Goal: Task Accomplishment & Management: Complete application form

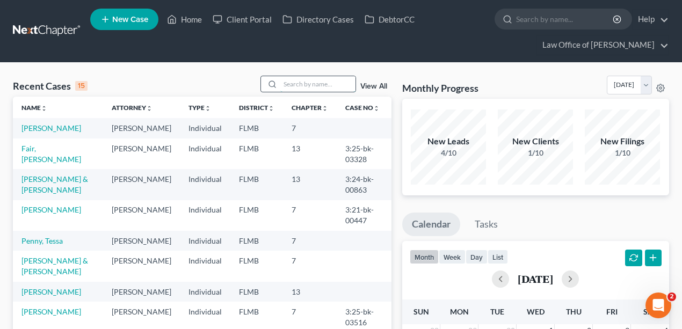
click at [317, 84] on input "search" at bounding box center [317, 84] width 75 height 16
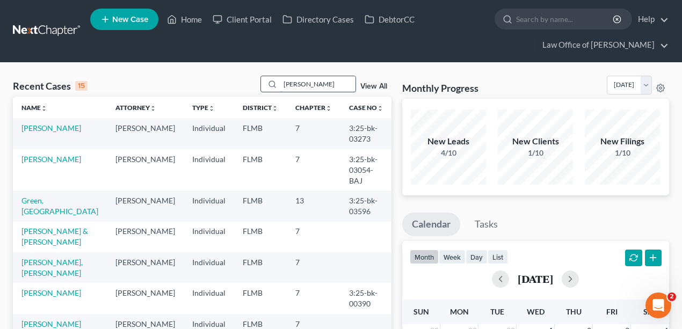
type input "griffin"
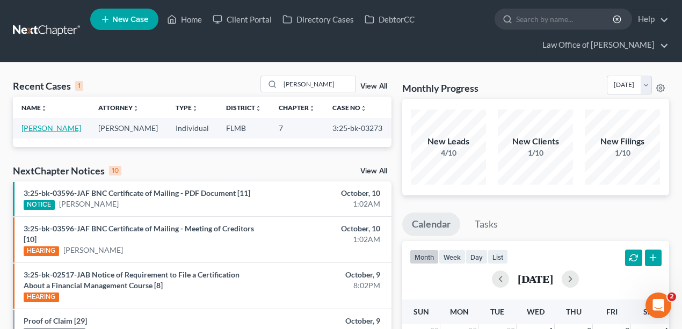
click at [49, 129] on link "[PERSON_NAME]" at bounding box center [51, 127] width 60 height 9
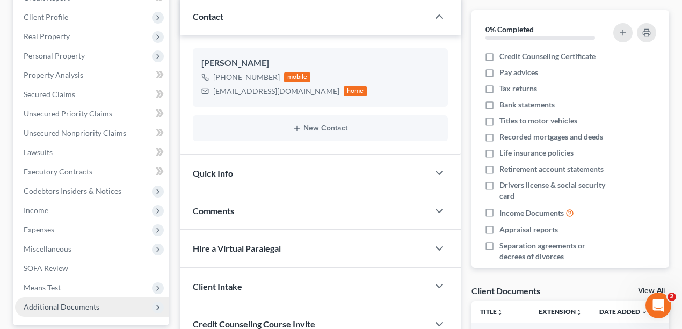
scroll to position [35, 0]
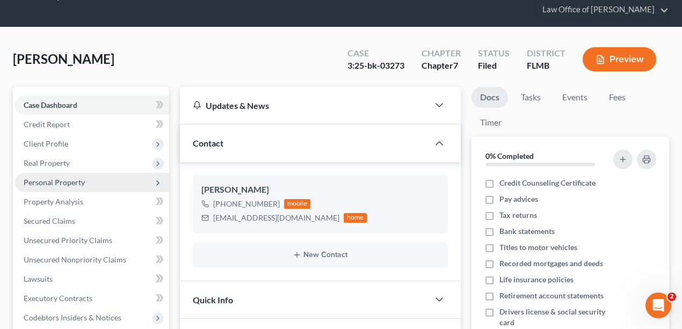
click at [72, 178] on span "Personal Property" at bounding box center [54, 182] width 61 height 9
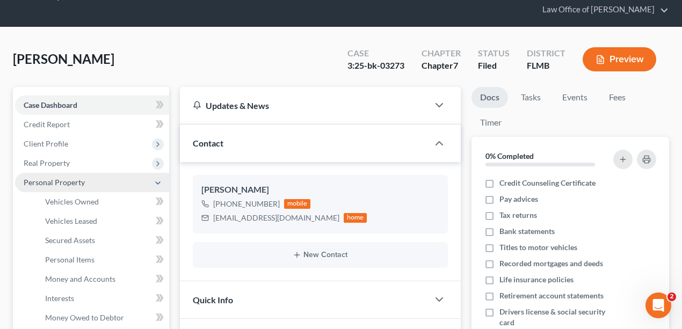
scroll to position [71, 0]
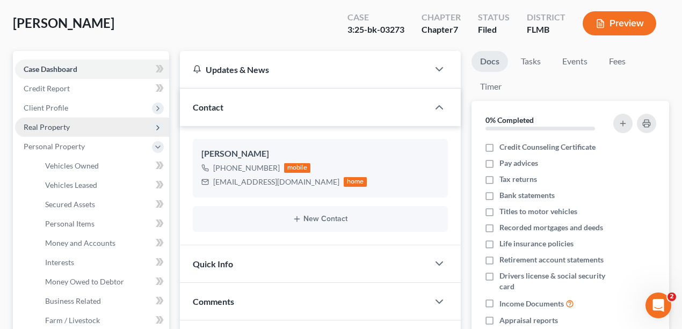
click at [69, 119] on span "Real Property" at bounding box center [92, 127] width 154 height 19
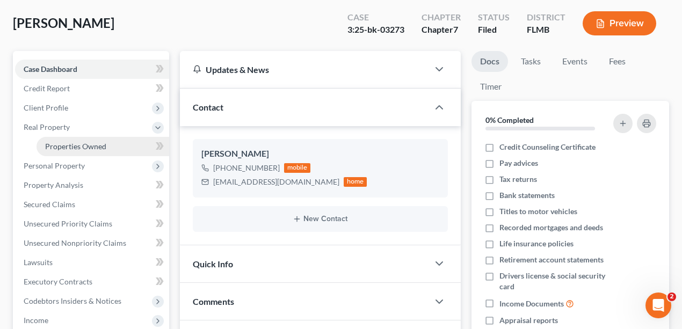
click at [71, 142] on span "Properties Owned" at bounding box center [75, 146] width 61 height 9
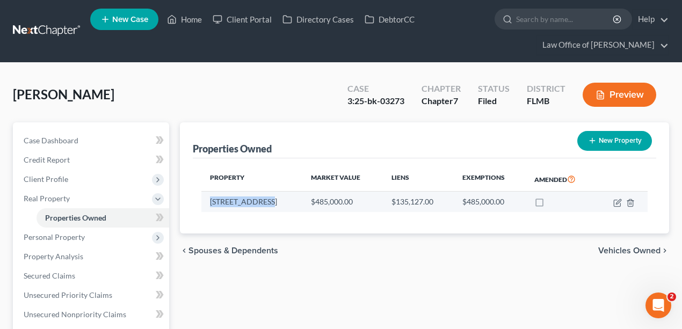
drag, startPoint x: 265, startPoint y: 201, endPoint x: 206, endPoint y: 205, distance: 59.2
click at [206, 205] on td "6659 Brevard St" at bounding box center [251, 202] width 101 height 20
copy td "6659 Brevard St"
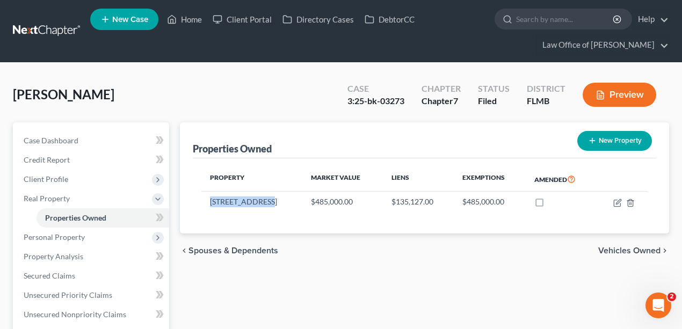
click at [24, 31] on link at bounding box center [47, 30] width 69 height 19
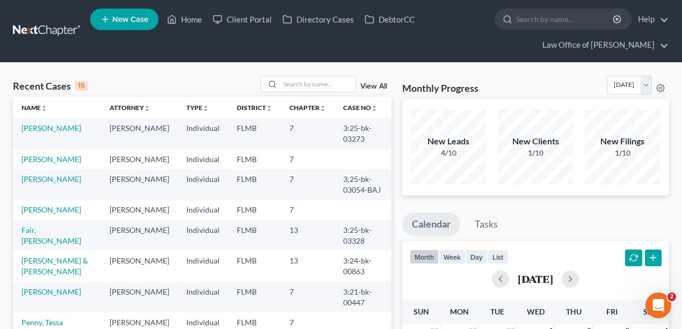
click at [515, 83] on div "Monthly Progress Bankruptcy Bankruptcy October 2025 September 2025 August 2025 …" at bounding box center [535, 87] width 267 height 23
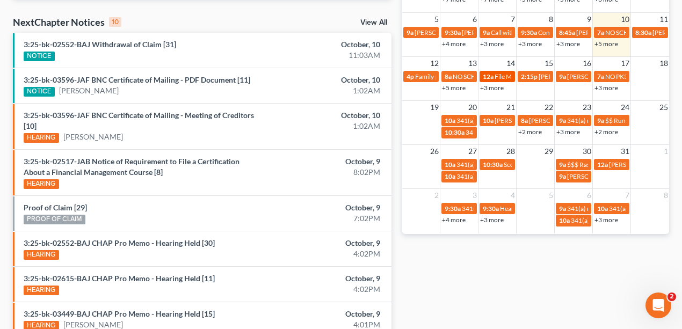
scroll to position [322, 0]
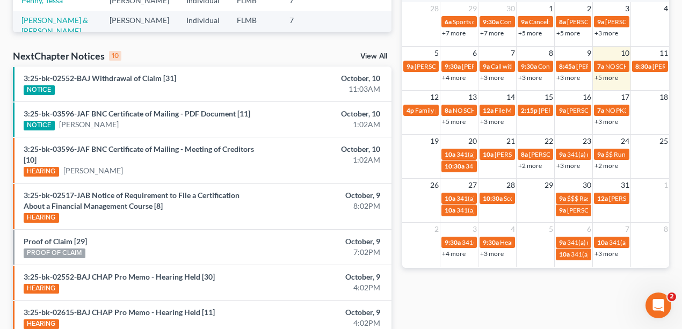
click at [457, 121] on link "+5 more" at bounding box center [454, 122] width 24 height 8
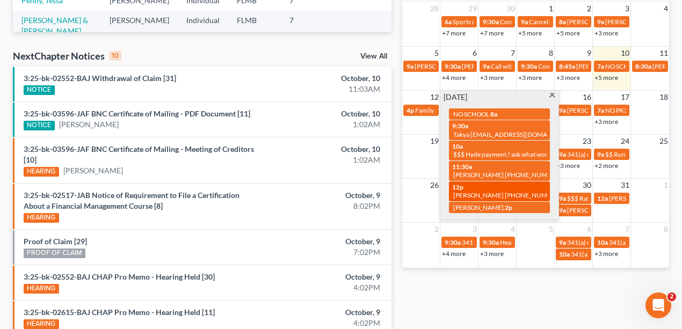
click at [474, 188] on div "12p Nicholas Simmons 904-477-5185 Nicholasjohn27@gmail.com" at bounding box center [499, 191] width 94 height 17
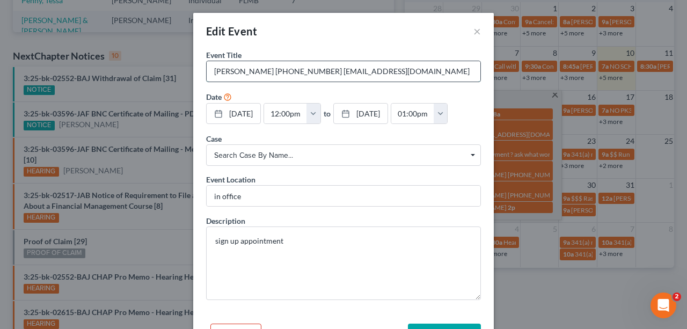
drag, startPoint x: 428, startPoint y: 73, endPoint x: 324, endPoint y: 74, distance: 104.1
click at [324, 74] on input "[PERSON_NAME] [PHONE_NUMBER] [EMAIL_ADDRESS][DOMAIN_NAME]" at bounding box center [344, 71] width 274 height 20
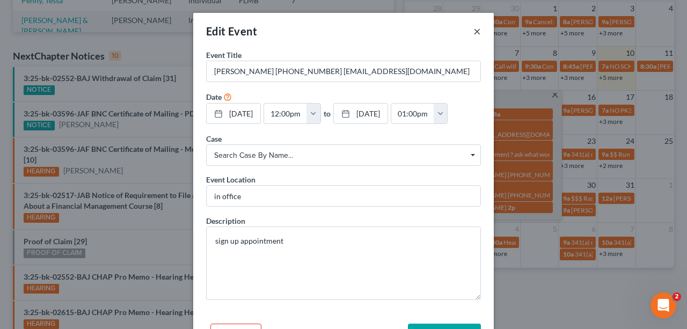
click at [477, 31] on button "×" at bounding box center [477, 31] width 8 height 13
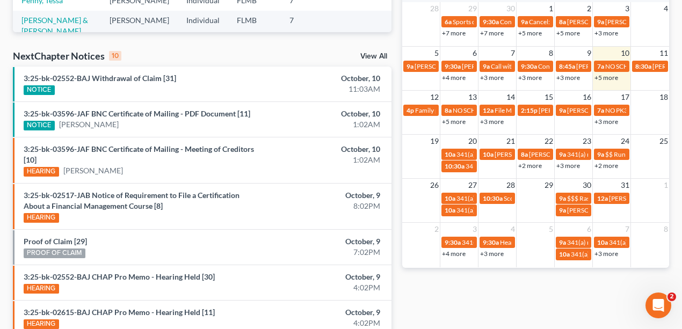
click at [607, 77] on link "+5 more" at bounding box center [606, 78] width 24 height 8
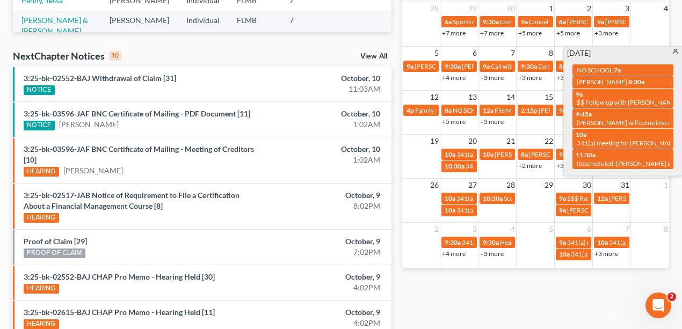
click at [551, 297] on div "Monthly Progress Bankruptcy Bankruptcy October 2025 September 2025 August 2025 …" at bounding box center [536, 117] width 278 height 727
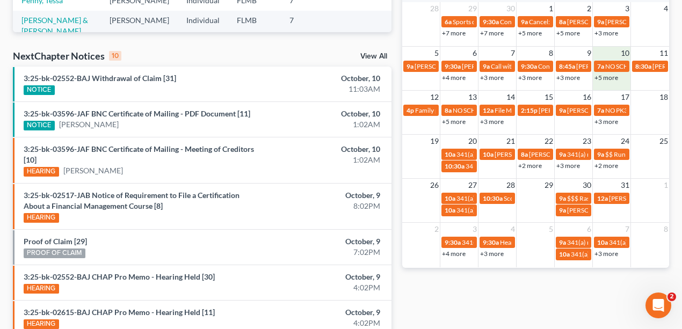
click at [624, 81] on div "+5 more" at bounding box center [612, 77] width 38 height 11
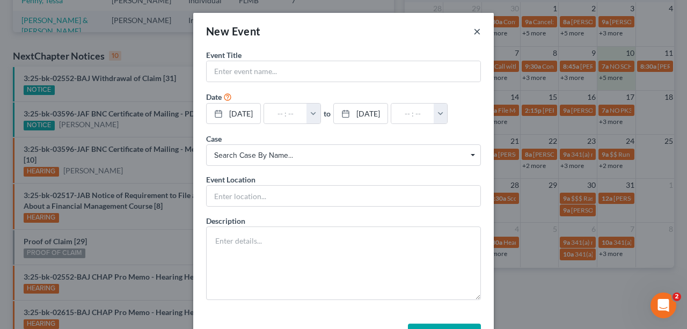
click at [477, 30] on button "×" at bounding box center [477, 31] width 8 height 13
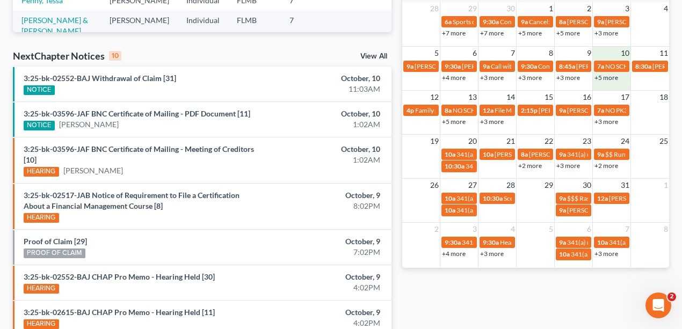
scroll to position [0, 0]
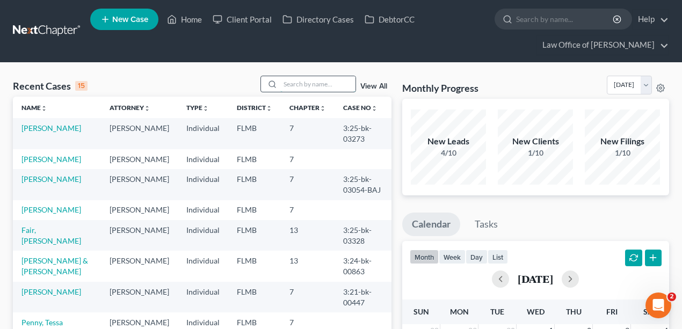
click at [317, 76] on input "search" at bounding box center [317, 84] width 75 height 16
type input "[PERSON_NAME]"
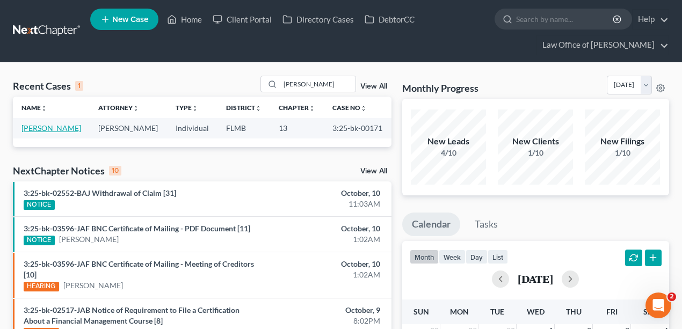
click at [62, 130] on link "[PERSON_NAME]" at bounding box center [51, 127] width 60 height 9
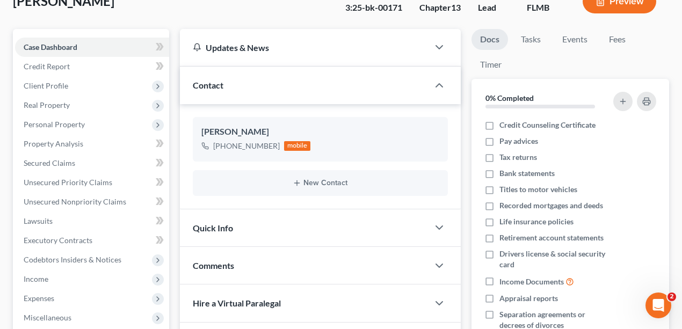
scroll to position [279, 0]
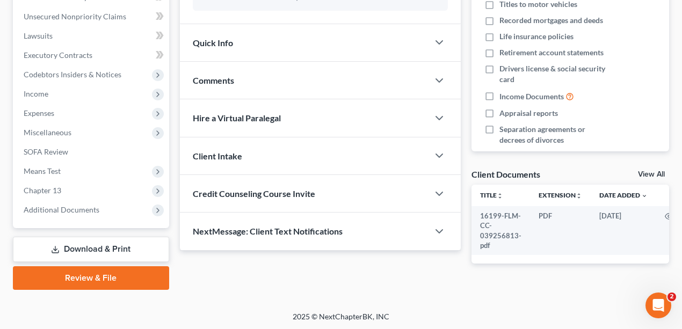
click at [90, 256] on link "Download & Print" at bounding box center [91, 249] width 156 height 25
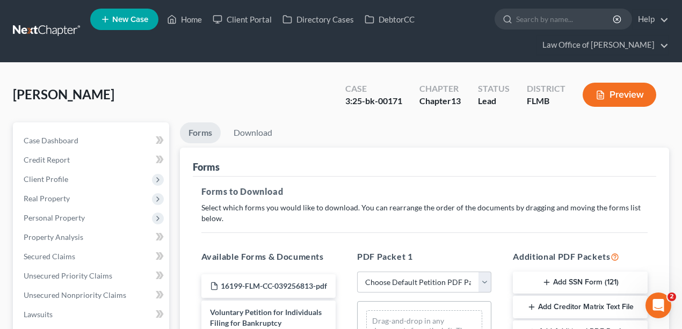
click at [26, 31] on link at bounding box center [47, 30] width 69 height 19
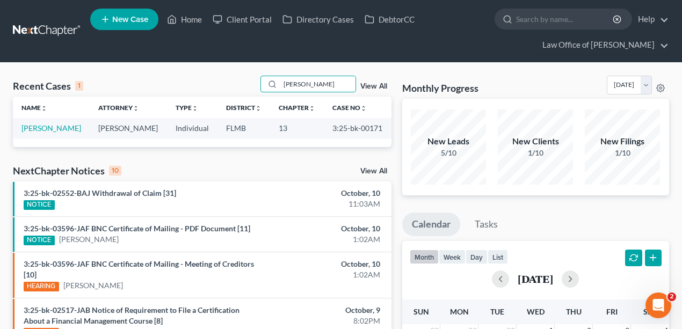
type input "[PERSON_NAME]"
click at [378, 83] on link "View All" at bounding box center [373, 87] width 27 height 8
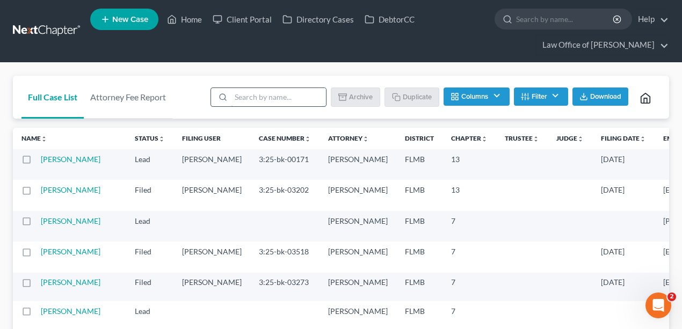
click at [309, 98] on input "search" at bounding box center [278, 97] width 95 height 18
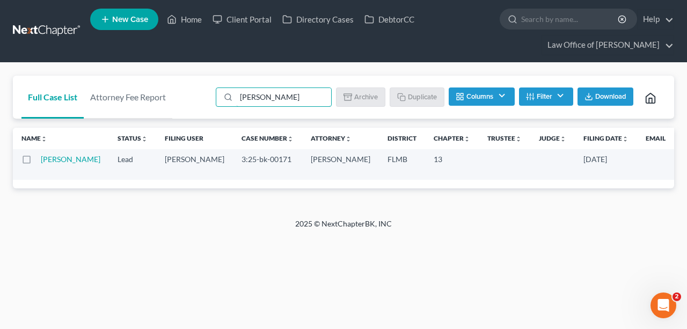
click at [37, 162] on label at bounding box center [37, 162] width 0 height 0
type input "[PERSON_NAME]"
click at [41, 159] on input "checkbox" at bounding box center [44, 157] width 7 height 7
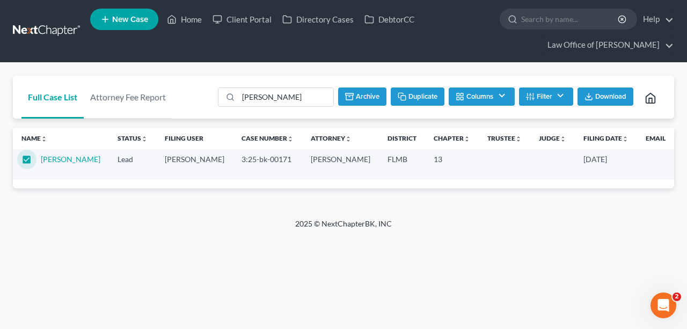
click at [407, 99] on button "Duplicate" at bounding box center [418, 96] width 54 height 18
checkbox input "false"
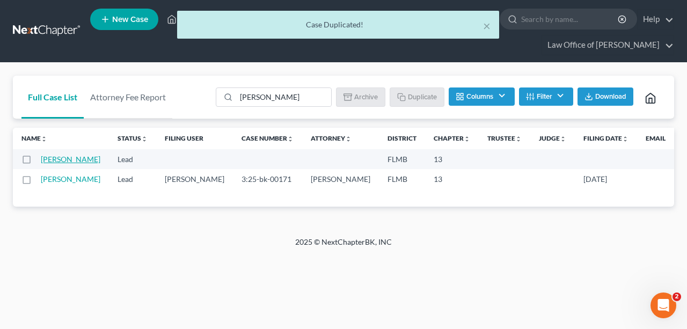
click at [54, 162] on link "[PERSON_NAME]" at bounding box center [71, 159] width 60 height 9
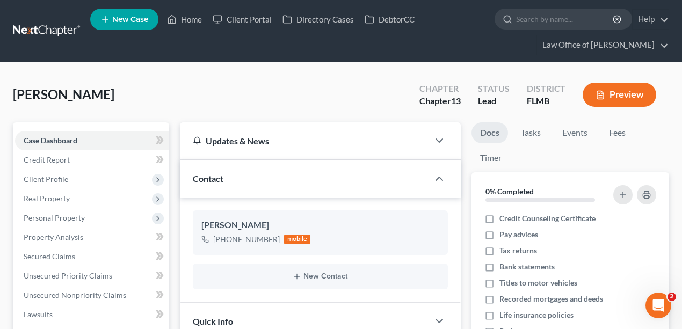
click at [121, 19] on span "New Case" at bounding box center [130, 20] width 36 height 8
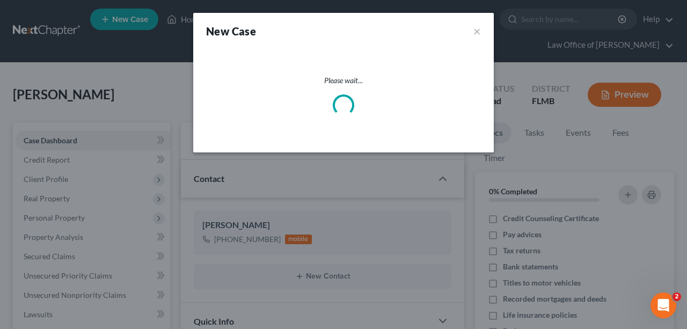
select select "15"
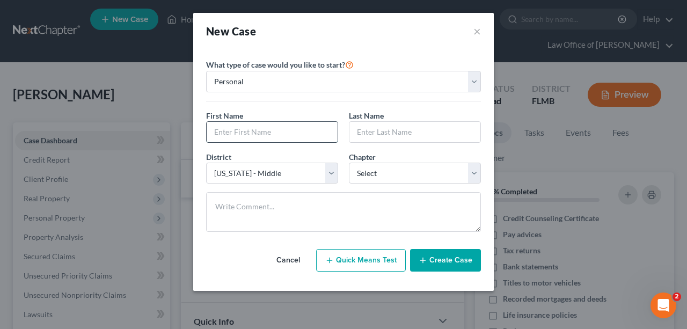
click at [275, 136] on input "text" at bounding box center [272, 132] width 131 height 20
type input "[PERSON_NAME]"
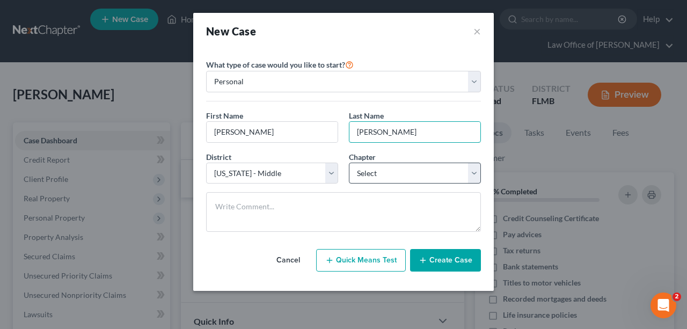
type input "[PERSON_NAME]"
click at [386, 174] on select "Select 7 11 12 13" at bounding box center [415, 173] width 132 height 21
select select "0"
click at [349, 163] on select "Select 7 11 12 13" at bounding box center [415, 173] width 132 height 21
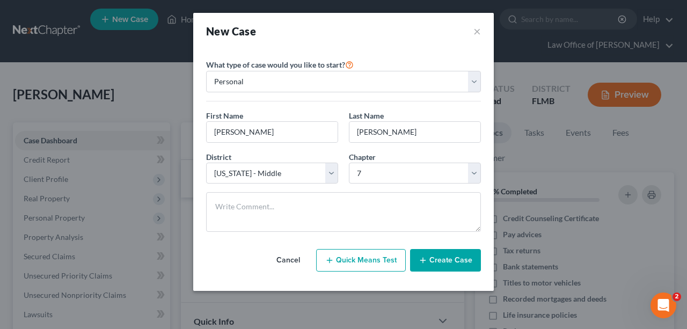
click at [440, 261] on button "Create Case" at bounding box center [445, 260] width 71 height 23
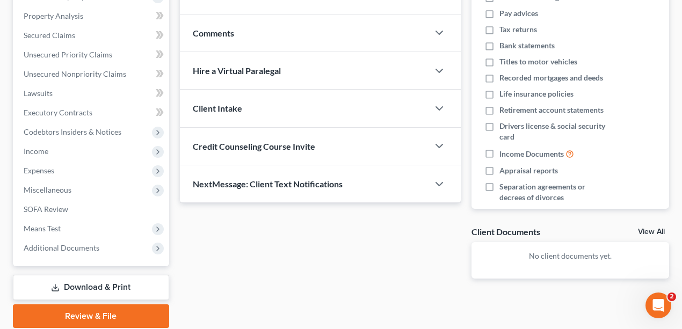
scroll to position [259, 0]
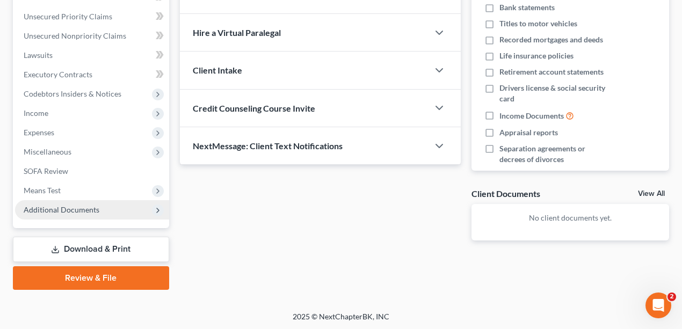
click at [94, 211] on span "Additional Documents" at bounding box center [62, 209] width 76 height 9
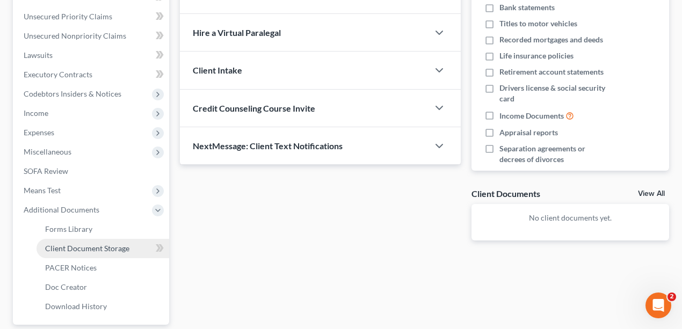
click at [87, 244] on span "Client Document Storage" at bounding box center [87, 248] width 84 height 9
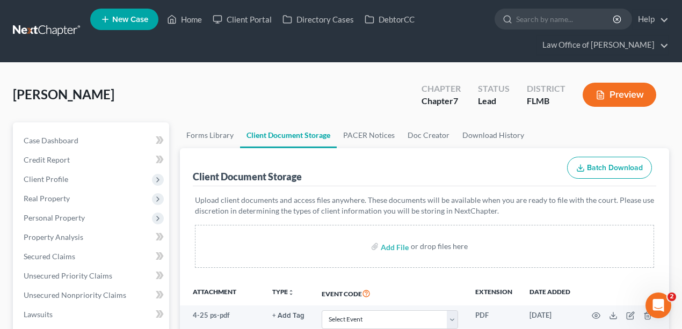
click at [55, 29] on link at bounding box center [47, 30] width 69 height 19
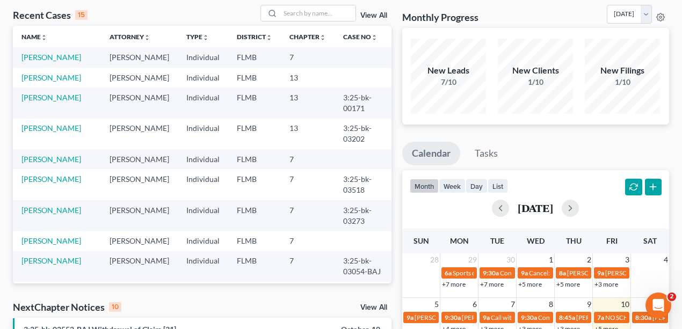
scroll to position [71, 0]
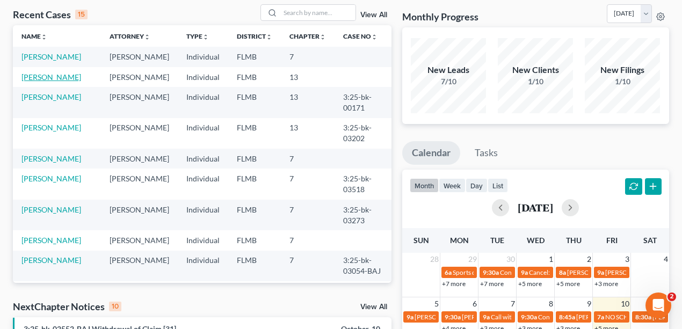
click at [52, 82] on link "[PERSON_NAME]" at bounding box center [51, 76] width 60 height 9
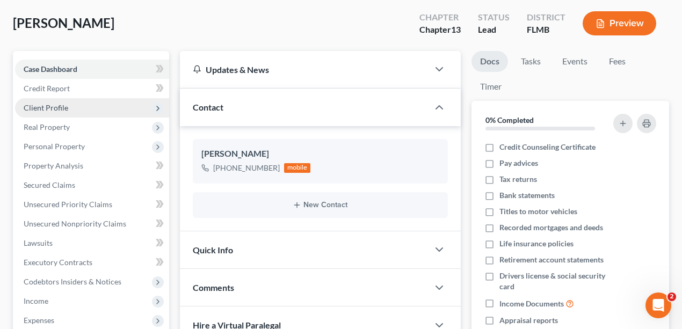
click at [82, 104] on span "Client Profile" at bounding box center [92, 107] width 154 height 19
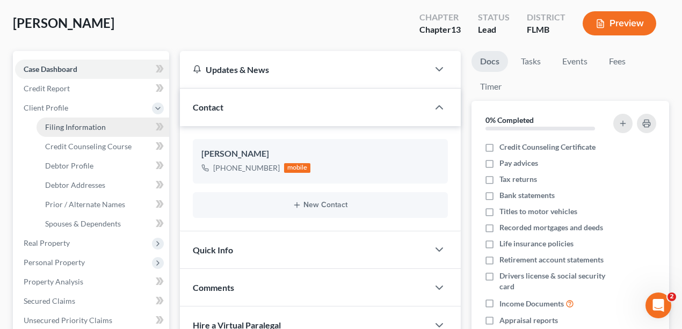
click at [80, 127] on span "Filing Information" at bounding box center [75, 126] width 61 height 9
select select "1"
select select "0"
select select "3"
select select "9"
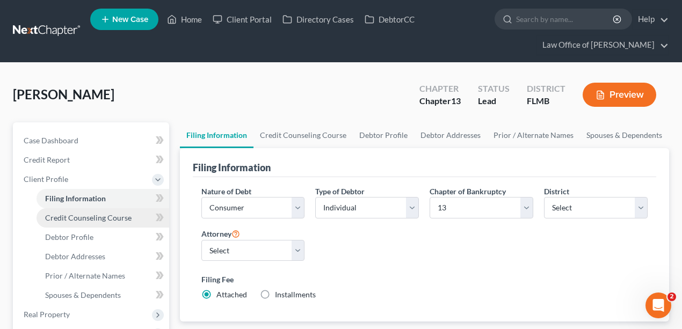
click at [107, 218] on span "Credit Counseling Course" at bounding box center [88, 217] width 86 height 9
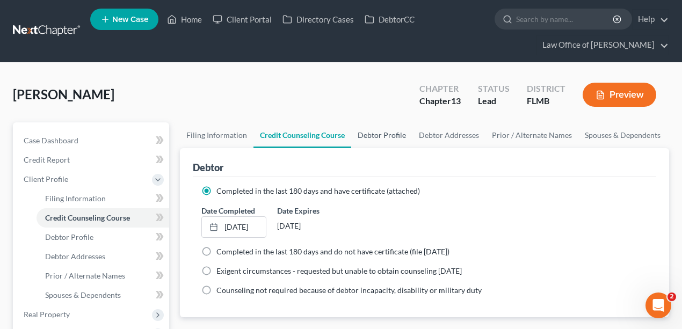
click at [384, 135] on link "Debtor Profile" at bounding box center [381, 135] width 61 height 26
select select "0"
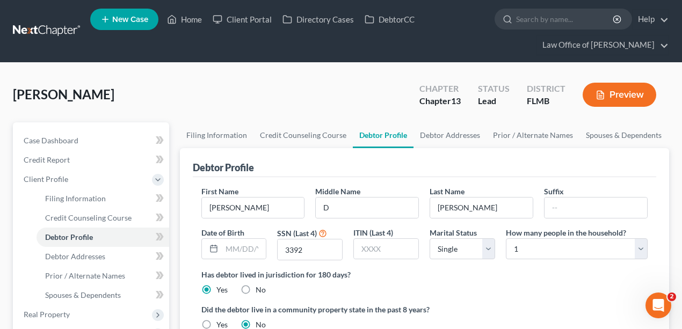
radio input "true"
click at [449, 133] on link "Debtor Addresses" at bounding box center [449, 135] width 73 height 26
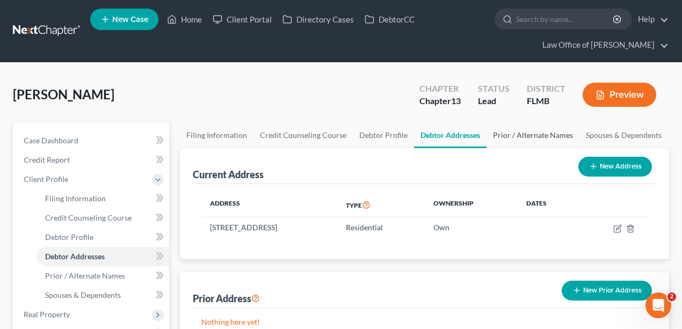
click at [519, 134] on link "Prior / Alternate Names" at bounding box center [532, 135] width 93 height 26
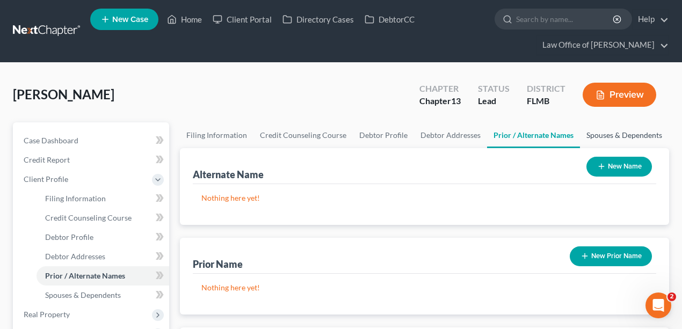
click at [622, 135] on link "Spouses & Dependents" at bounding box center [624, 135] width 89 height 26
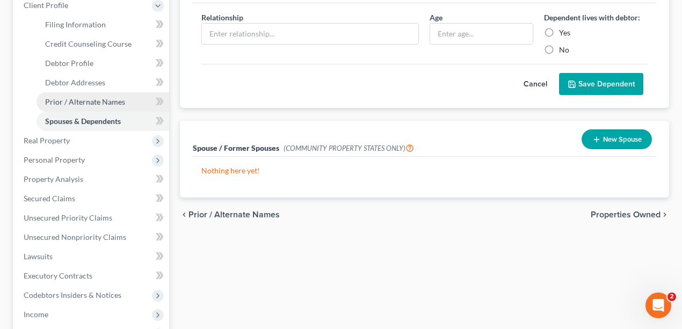
scroll to position [179, 0]
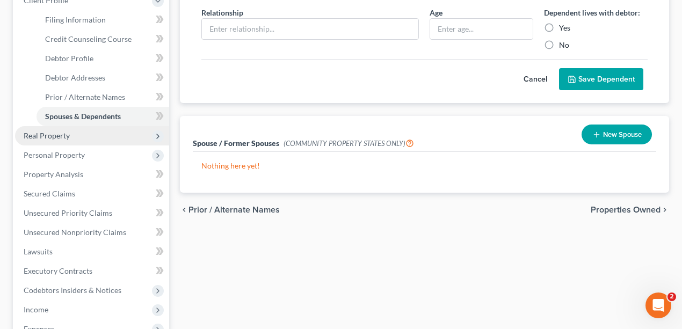
click at [44, 141] on span "Real Property" at bounding box center [92, 135] width 154 height 19
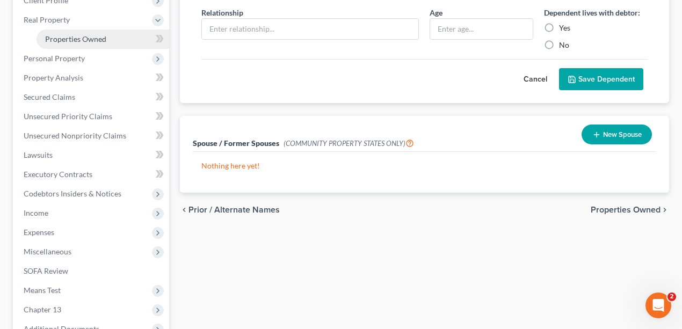
click at [74, 40] on span "Properties Owned" at bounding box center [75, 38] width 61 height 9
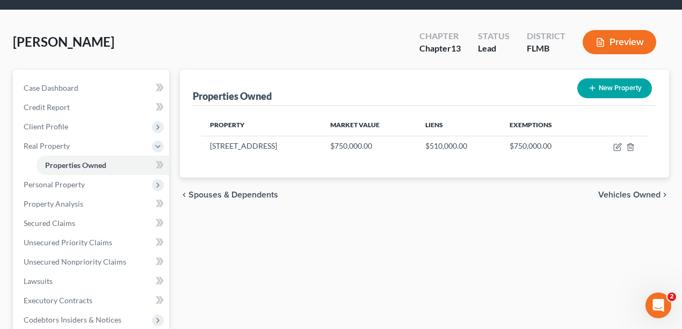
scroll to position [143, 0]
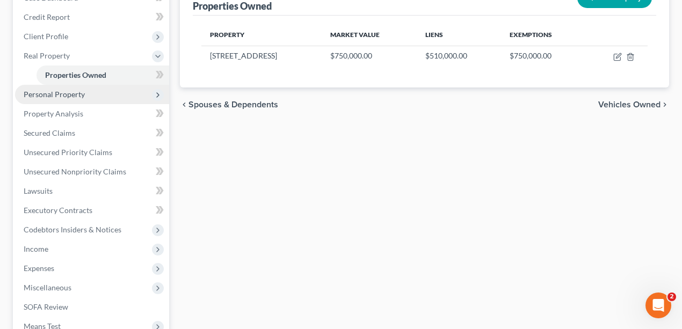
click at [68, 93] on span "Personal Property" at bounding box center [54, 94] width 61 height 9
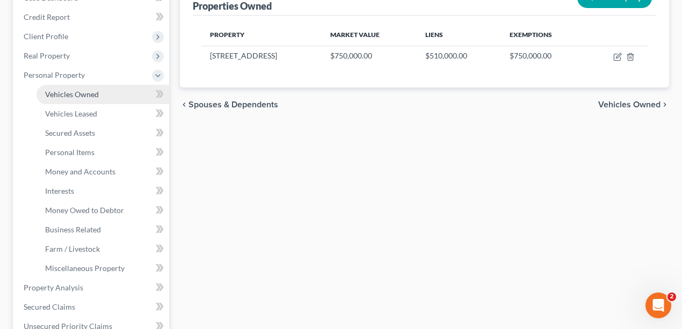
click at [85, 93] on span "Vehicles Owned" at bounding box center [72, 94] width 54 height 9
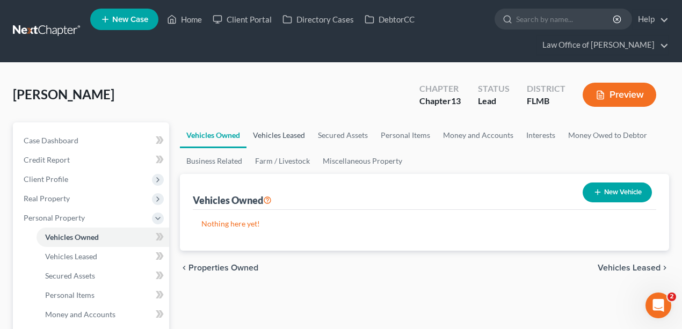
click at [283, 137] on link "Vehicles Leased" at bounding box center [278, 135] width 65 height 26
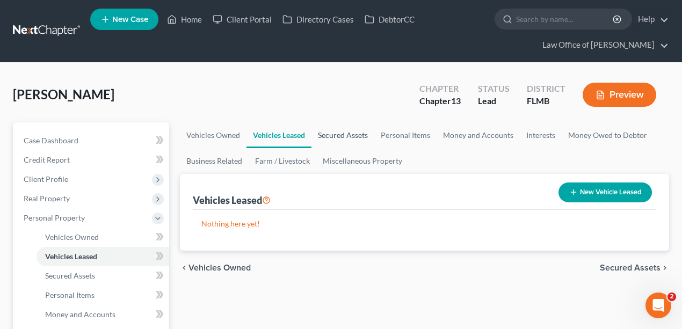
click at [341, 138] on link "Secured Assets" at bounding box center [342, 135] width 63 height 26
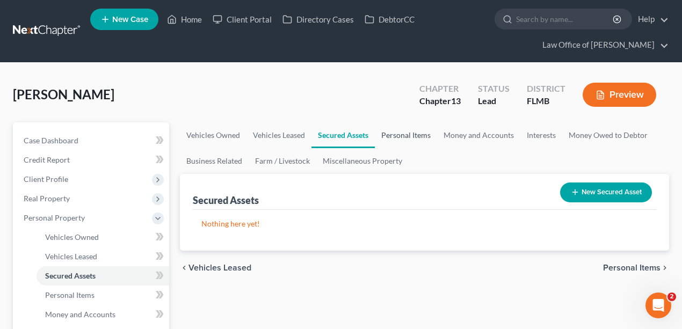
click at [391, 137] on link "Personal Items" at bounding box center [406, 135] width 62 height 26
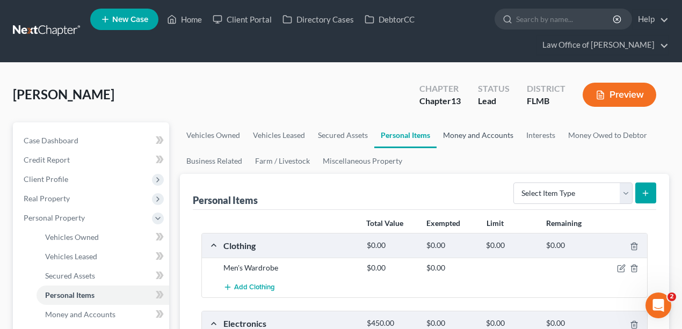
click at [461, 138] on link "Money and Accounts" at bounding box center [477, 135] width 83 height 26
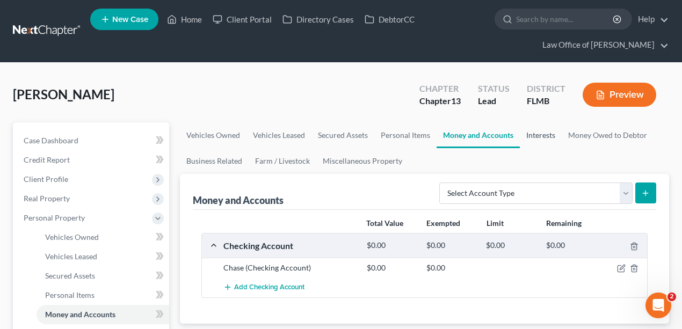
click at [551, 137] on link "Interests" at bounding box center [541, 135] width 42 height 26
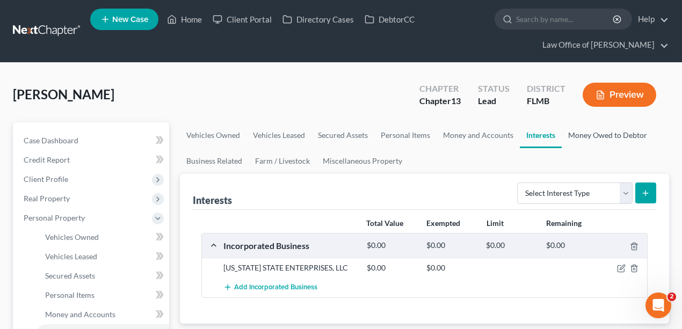
click at [614, 137] on link "Money Owed to Debtor" at bounding box center [607, 135] width 92 height 26
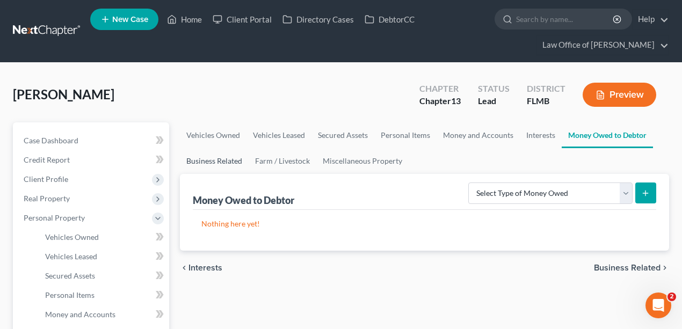
click at [198, 163] on link "Business Related" at bounding box center [214, 161] width 69 height 26
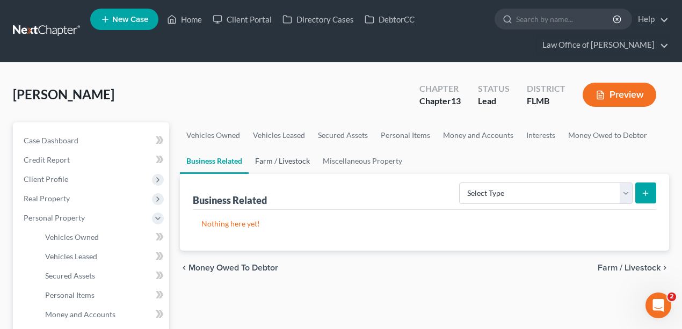
click at [296, 161] on link "Farm / Livestock" at bounding box center [283, 161] width 68 height 26
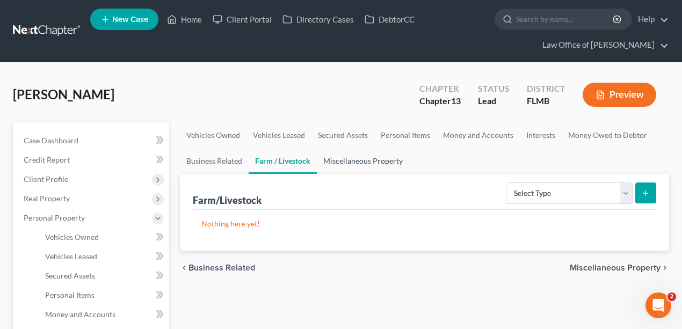
click at [383, 163] on link "Miscellaneous Property" at bounding box center [363, 161] width 92 height 26
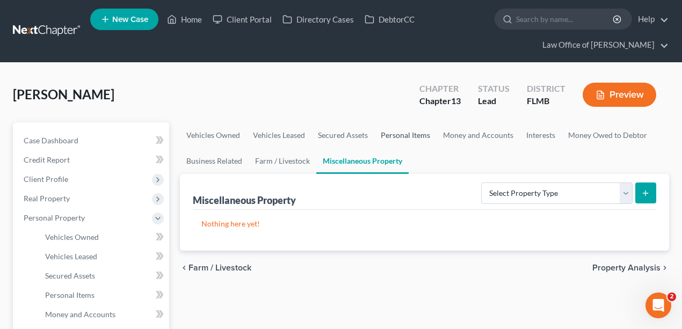
click at [404, 134] on link "Personal Items" at bounding box center [405, 135] width 62 height 26
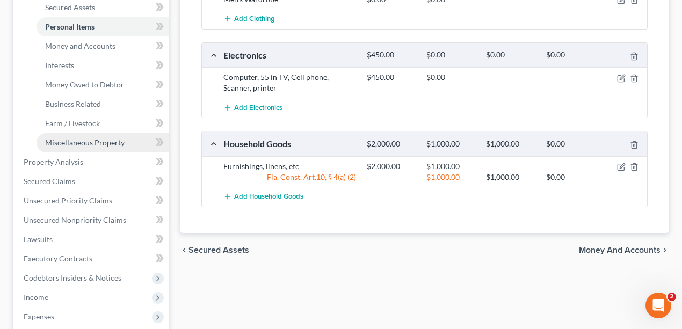
scroll to position [286, 0]
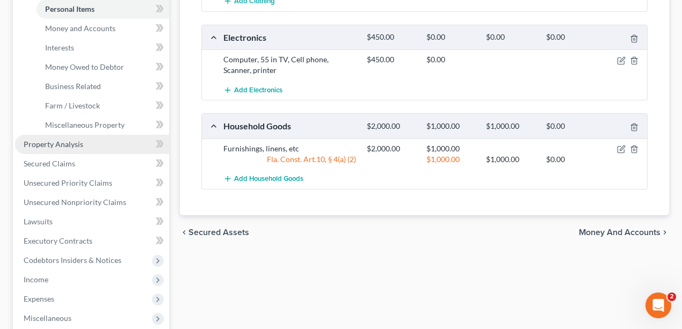
click at [77, 141] on span "Property Analysis" at bounding box center [54, 144] width 60 height 9
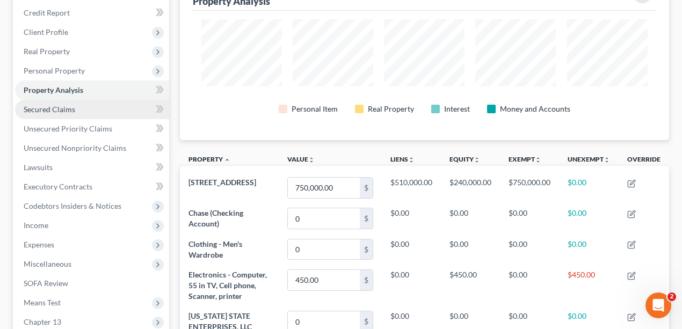
click at [61, 111] on span "Secured Claims" at bounding box center [50, 109] width 52 height 9
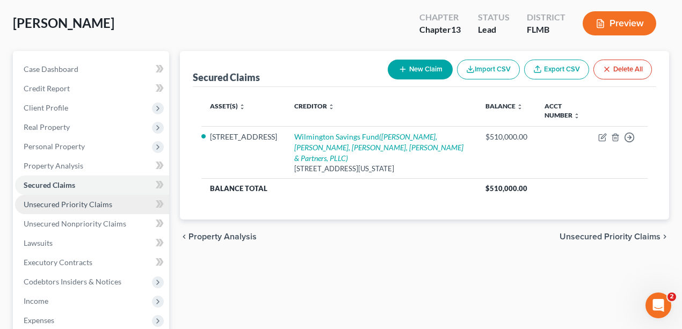
click at [92, 205] on span "Unsecured Priority Claims" at bounding box center [68, 204] width 89 height 9
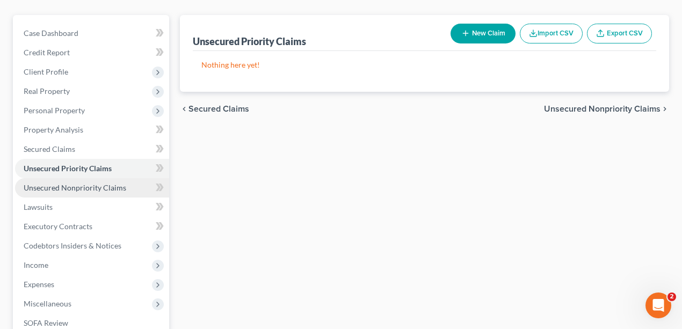
click at [83, 186] on span "Unsecured Nonpriority Claims" at bounding box center [75, 187] width 103 height 9
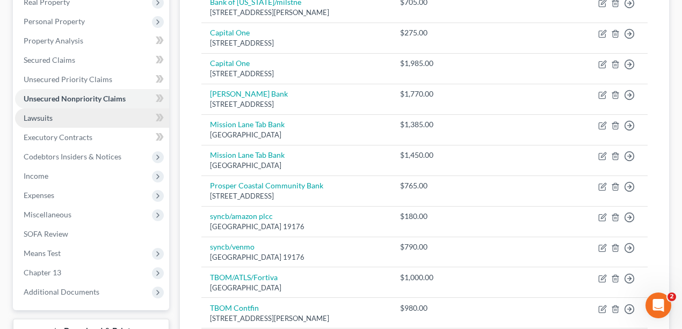
click at [65, 121] on link "Lawsuits" at bounding box center [92, 117] width 154 height 19
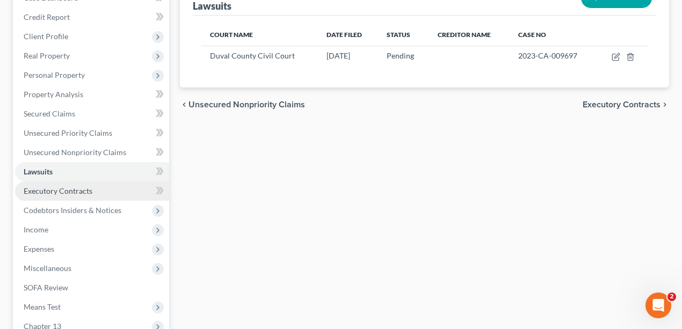
click at [77, 192] on span "Executory Contracts" at bounding box center [58, 190] width 69 height 9
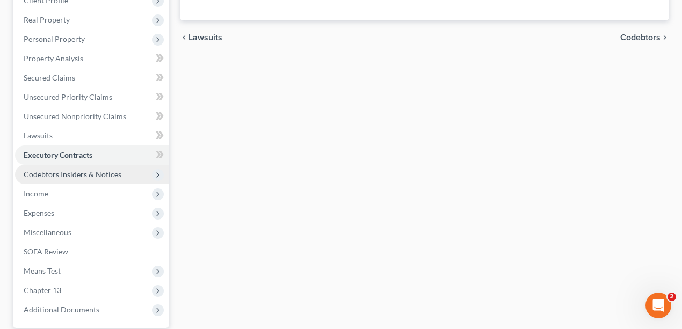
click at [75, 171] on span "Codebtors Insiders & Notices" at bounding box center [73, 174] width 98 height 9
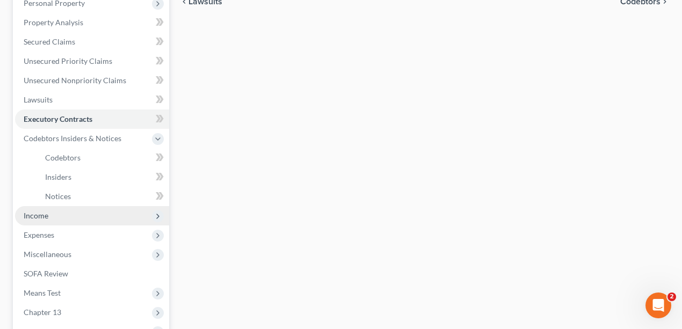
click at [59, 213] on span "Income" at bounding box center [92, 215] width 154 height 19
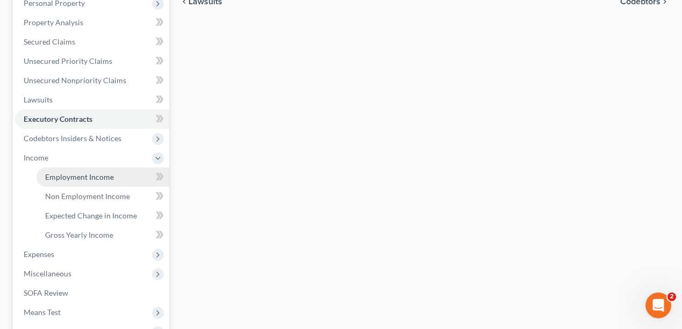
click at [75, 172] on span "Employment Income" at bounding box center [79, 176] width 69 height 9
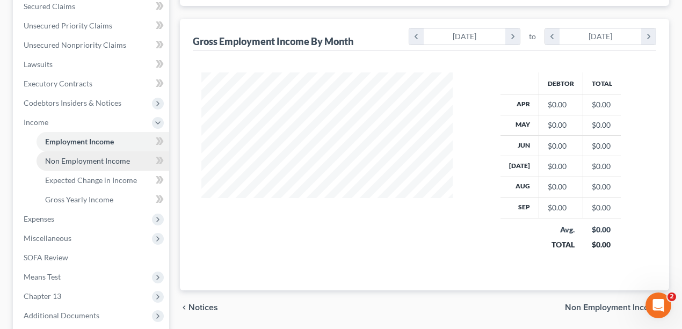
click at [76, 162] on span "Non Employment Income" at bounding box center [87, 160] width 85 height 9
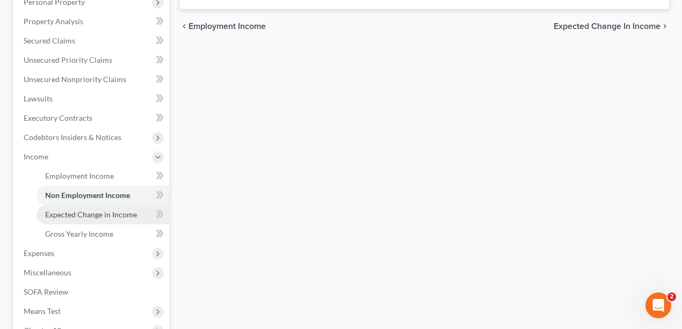
click at [76, 213] on span "Expected Change in Income" at bounding box center [91, 214] width 92 height 9
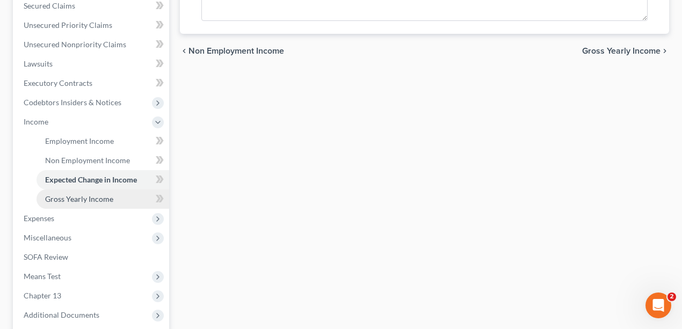
click at [71, 200] on span "Gross Yearly Income" at bounding box center [79, 198] width 68 height 9
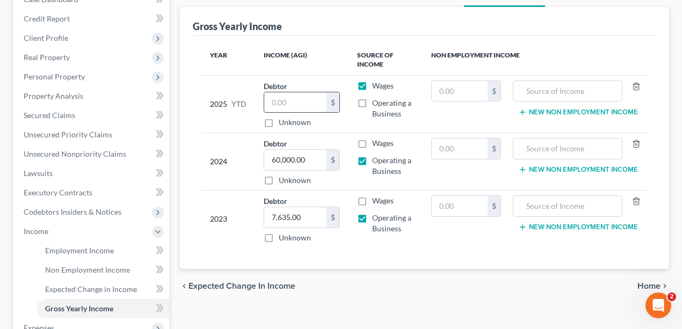
click at [301, 99] on input "text" at bounding box center [295, 102] width 62 height 20
type input "60,000"
click at [326, 37] on div "Year Income (AGI) Source of Income Non Employment Income 2025 YTD Debtor 60,000…" at bounding box center [425, 153] width 464 height 234
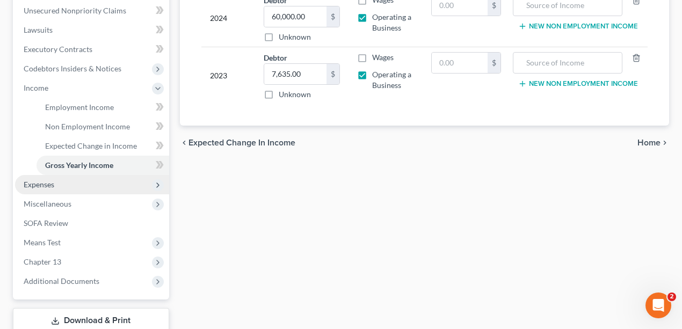
click at [87, 185] on span "Expenses" at bounding box center [92, 184] width 154 height 19
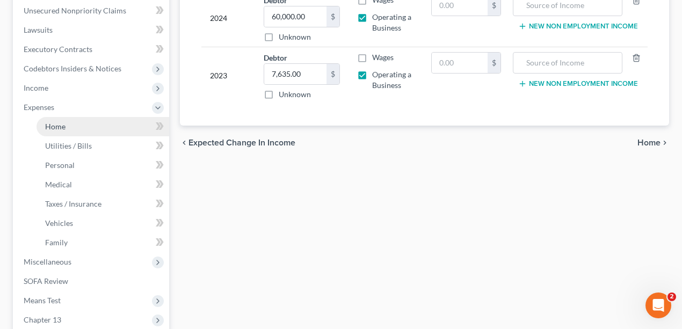
click at [88, 125] on link "Home" at bounding box center [103, 126] width 133 height 19
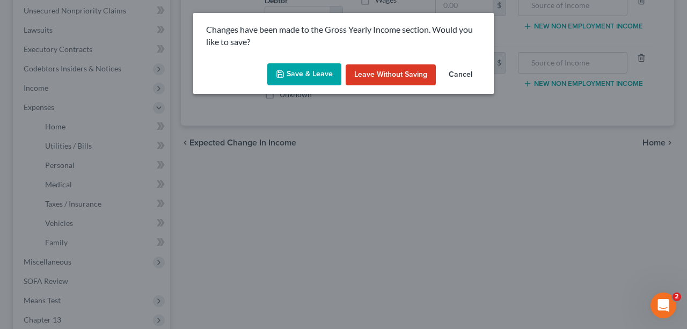
click at [295, 78] on button "Save & Leave" at bounding box center [304, 74] width 74 height 23
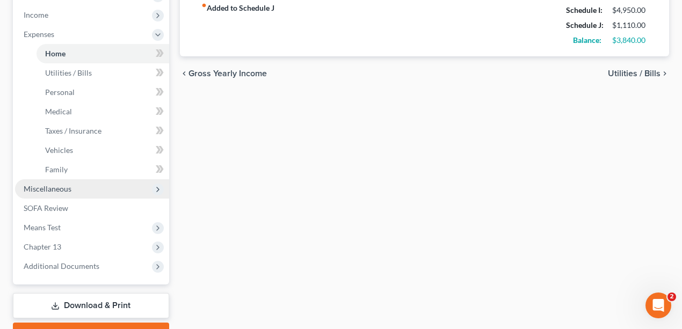
click at [57, 186] on span "Miscellaneous" at bounding box center [48, 188] width 48 height 9
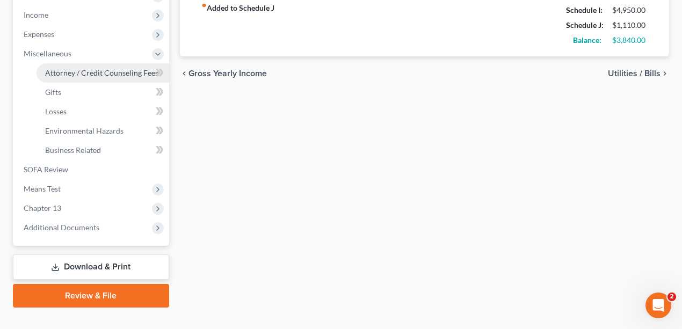
click at [96, 76] on link "Attorney / Credit Counseling Fees" at bounding box center [103, 72] width 133 height 19
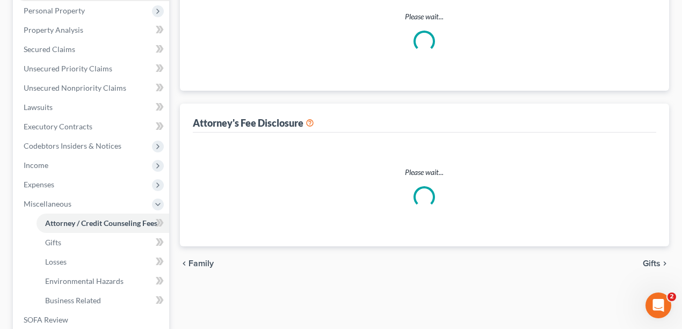
select select "0"
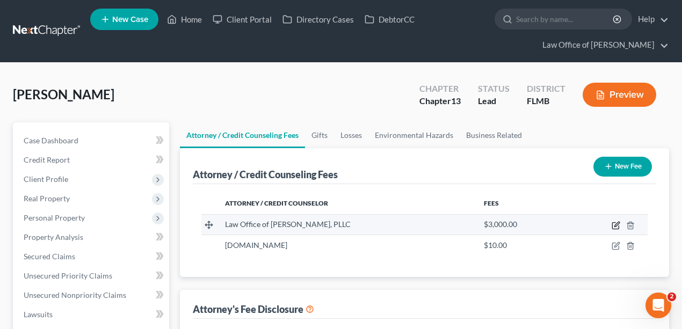
click at [615, 225] on icon "button" at bounding box center [615, 225] width 9 height 9
select select "9"
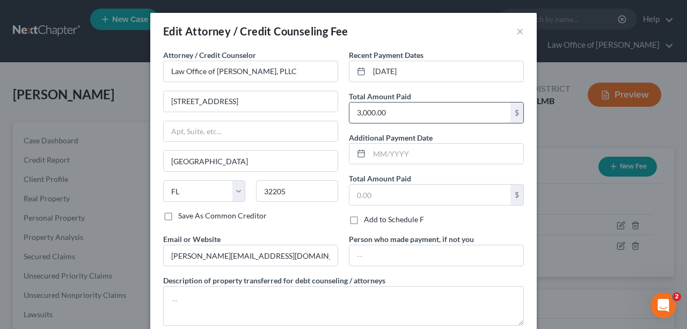
click at [395, 117] on input "3,000.00" at bounding box center [429, 113] width 161 height 20
type input "2,000"
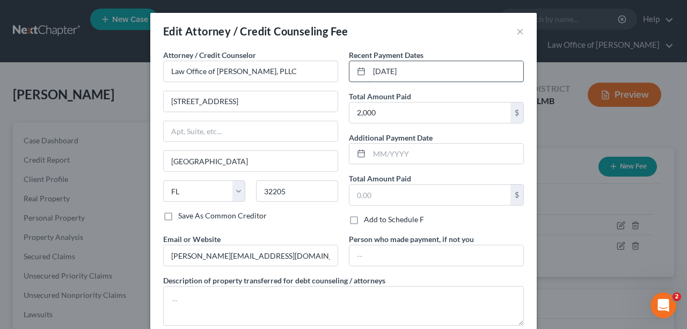
drag, startPoint x: 392, startPoint y: 72, endPoint x: 353, endPoint y: 74, distance: 38.7
click at [353, 74] on div "[DATE]" at bounding box center [436, 71] width 175 height 21
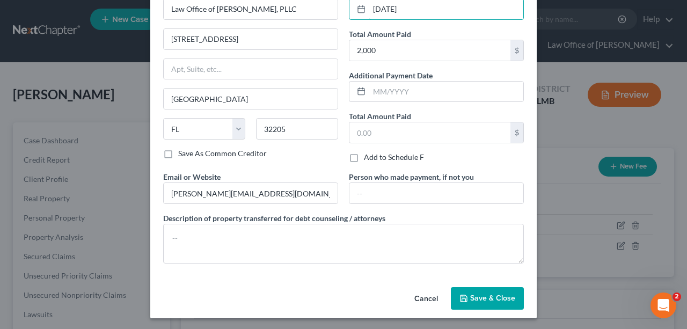
type input "[DATE]"
click at [487, 294] on span "Save & Close" at bounding box center [492, 298] width 45 height 9
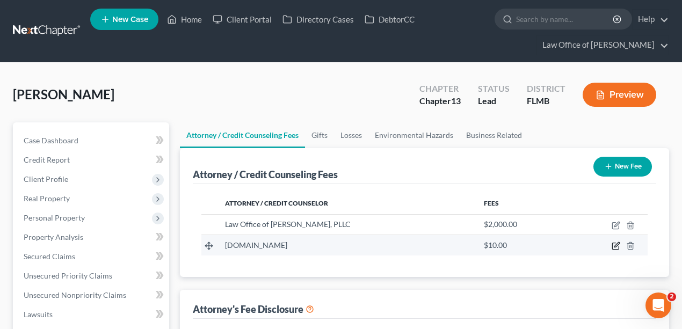
click at [616, 243] on icon "button" at bounding box center [615, 246] width 9 height 9
select select "23"
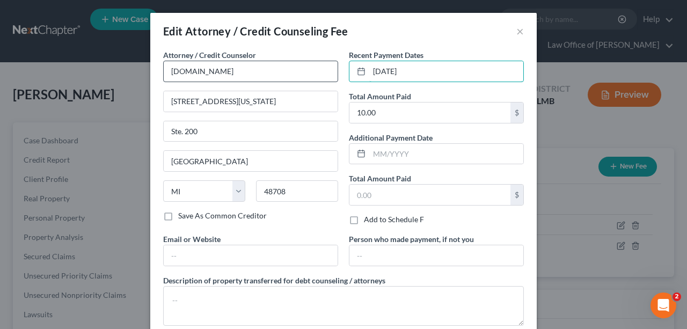
drag, startPoint x: 431, startPoint y: 71, endPoint x: 179, endPoint y: 81, distance: 252.0
click at [179, 81] on div "Attorney / Credit Counselor * CCAdvising.com 703 Washington Ave. Ste. 200 Bay C…" at bounding box center [343, 191] width 371 height 285
click at [419, 73] on input "10/" at bounding box center [446, 71] width 154 height 20
click at [447, 75] on input "10/" at bounding box center [446, 71] width 154 height 20
click at [469, 77] on input "10/" at bounding box center [446, 71] width 154 height 20
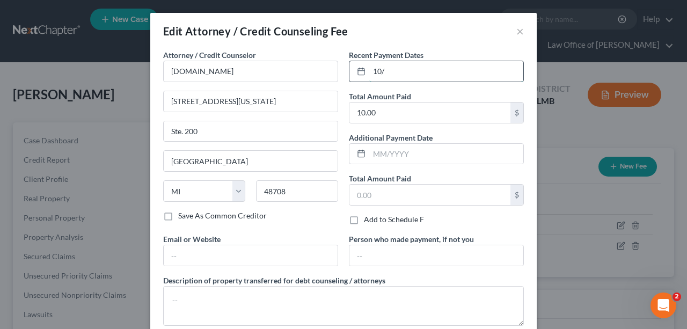
click at [469, 72] on input "10/" at bounding box center [446, 71] width 154 height 20
click at [468, 72] on input "10/" at bounding box center [446, 71] width 154 height 20
click at [384, 76] on input "10/" at bounding box center [446, 71] width 154 height 20
click at [410, 75] on input "10/7/24" at bounding box center [446, 71] width 154 height 20
drag, startPoint x: 430, startPoint y: 69, endPoint x: 253, endPoint y: 65, distance: 176.6
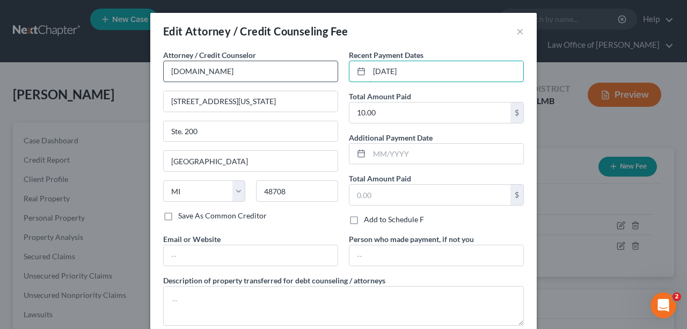
click at [253, 65] on div "Attorney / Credit Counselor * CCAdvising.com 703 Washington Ave. Ste. 200 Bay C…" at bounding box center [343, 191] width 371 height 285
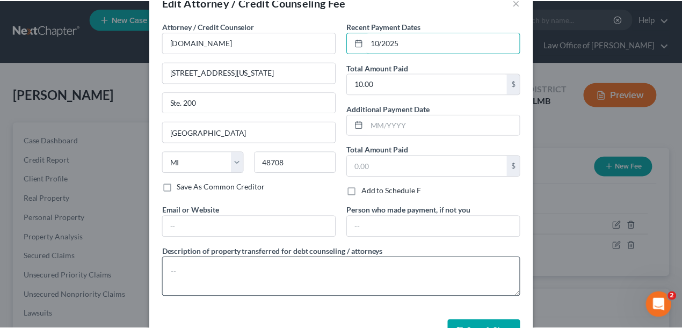
scroll to position [62, 0]
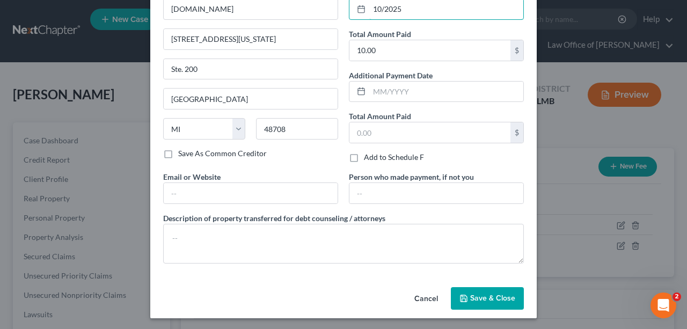
type input "10/2025"
click at [467, 289] on button "Save & Close" at bounding box center [487, 298] width 73 height 23
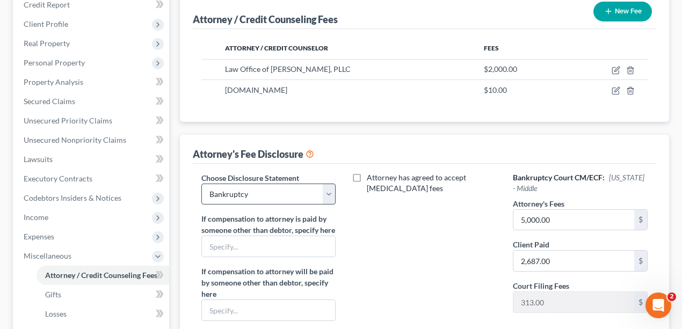
scroll to position [286, 0]
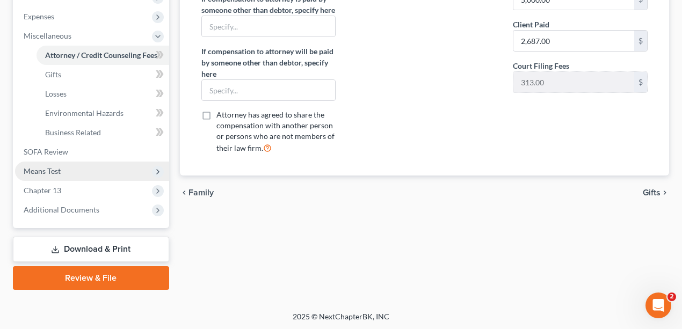
click at [84, 175] on span "Means Test" at bounding box center [92, 171] width 154 height 19
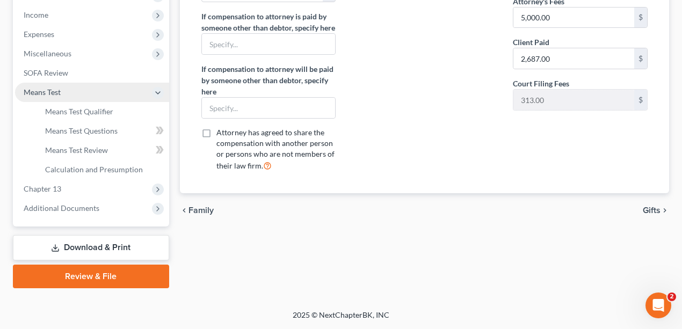
scroll to position [356, 0]
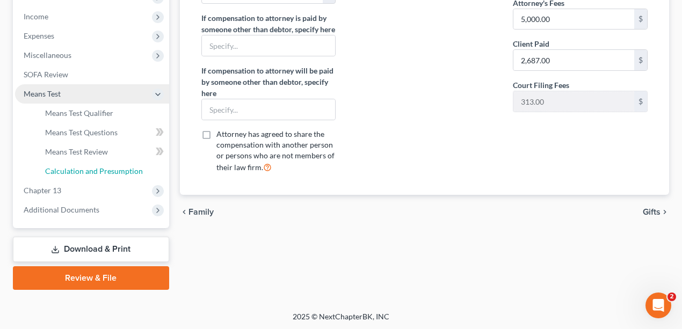
click at [84, 175] on link "Calculation and Presumption" at bounding box center [103, 171] width 133 height 19
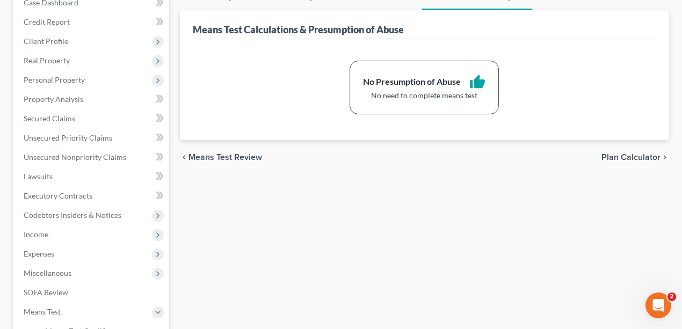
scroll to position [286, 0]
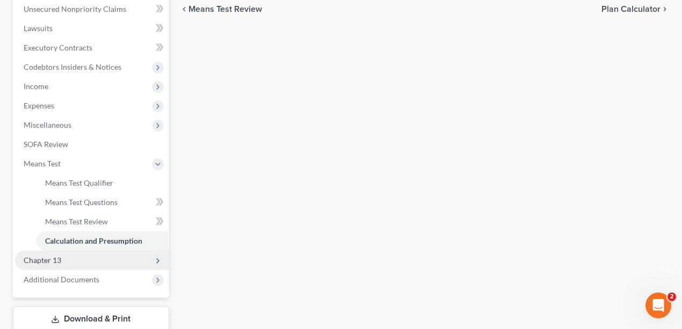
click at [76, 259] on span "Chapter 13" at bounding box center [92, 260] width 154 height 19
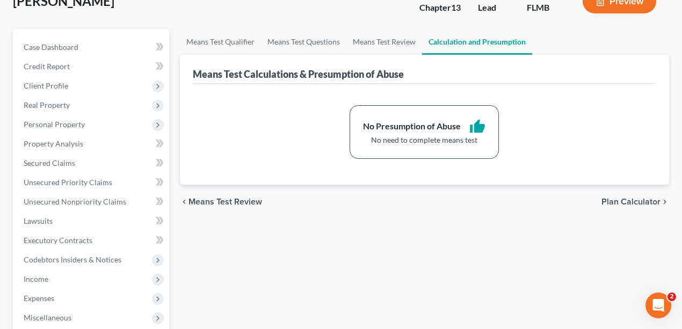
scroll to position [0, 0]
